Goal: Transaction & Acquisition: Purchase product/service

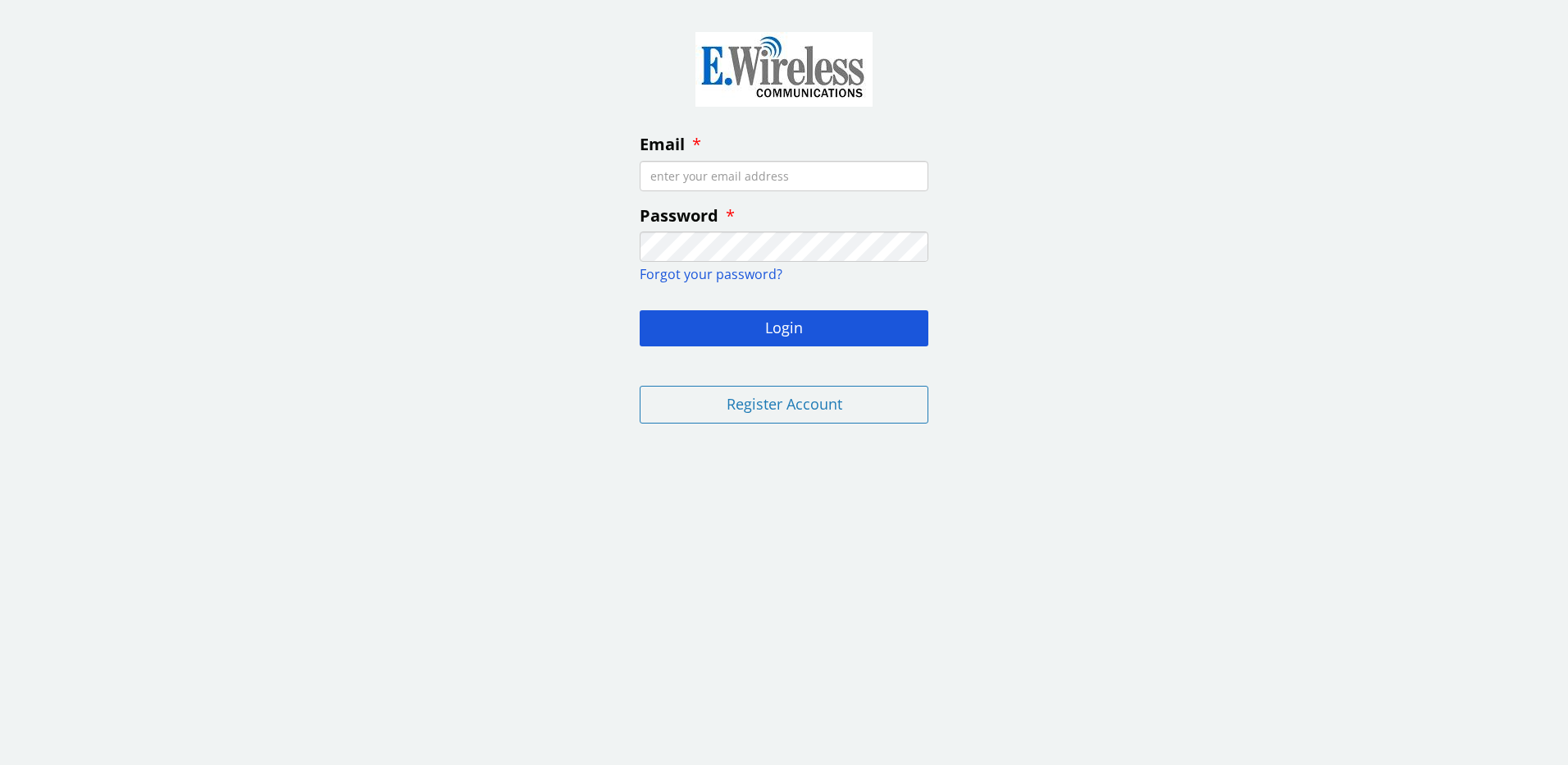
click at [715, 174] on input "Email" at bounding box center [784, 176] width 289 height 30
type input "[EMAIL_ADDRESS][DOMAIN_NAME]"
click at [869, 172] on input "[EMAIL_ADDRESS][DOMAIN_NAME]" at bounding box center [784, 176] width 289 height 30
click at [764, 341] on button "Login" at bounding box center [784, 328] width 289 height 36
click at [425, 293] on div "Email [EMAIL_ADDRESS][DOMAIN_NAME] Password Forgot your password? Login Invalid…" at bounding box center [784, 233] width 1568 height 443
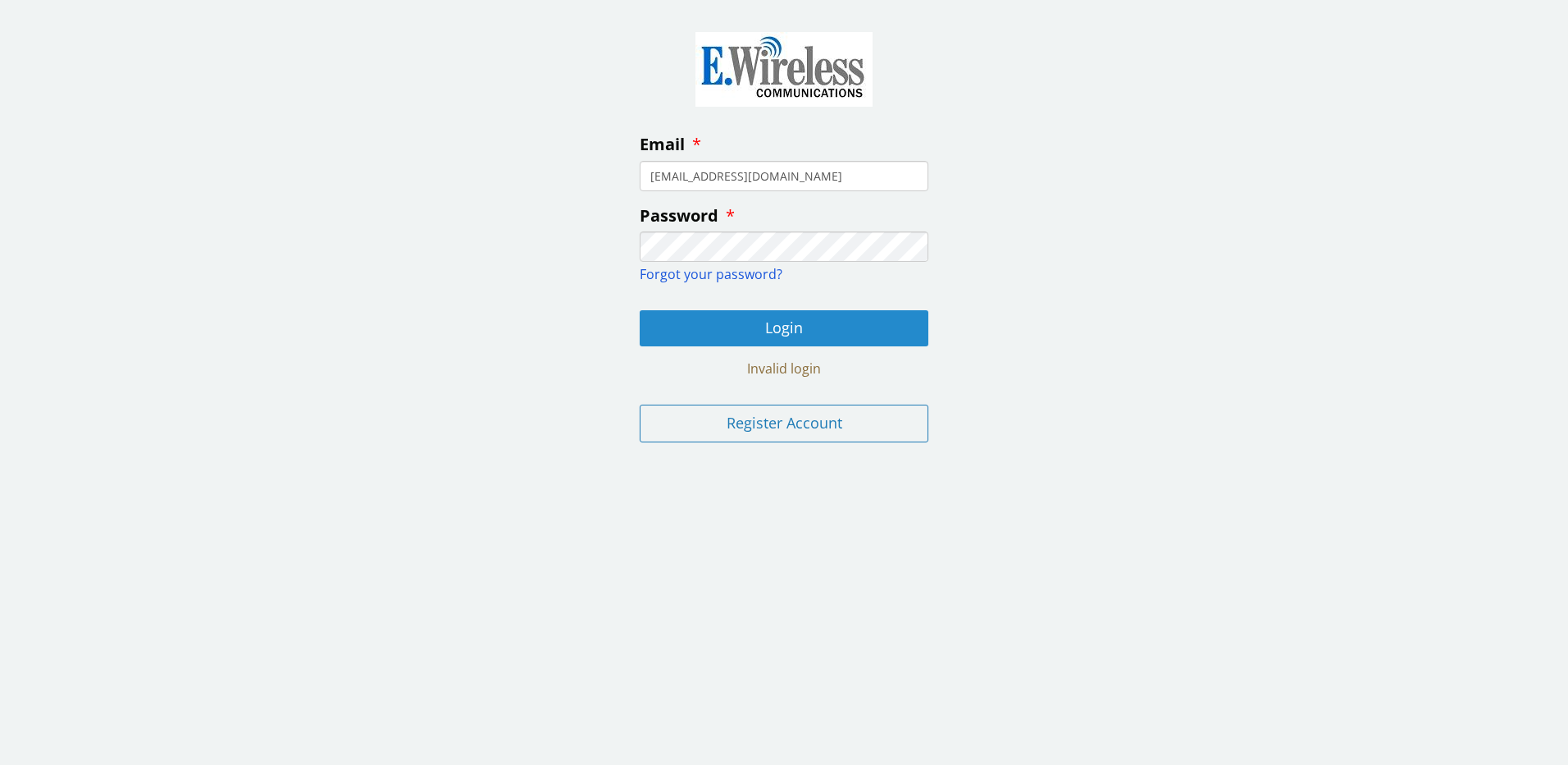
click at [780, 332] on button "Login" at bounding box center [784, 328] width 289 height 36
click at [775, 180] on input "[EMAIL_ADDRESS][DOMAIN_NAME]" at bounding box center [784, 176] width 289 height 30
click at [790, 175] on input "[EMAIL_ADDRESS][DOMAIN_NAME]" at bounding box center [784, 176] width 289 height 30
click at [834, 172] on input "[EMAIL_ADDRESS][DOMAIN_NAME]" at bounding box center [784, 176] width 289 height 30
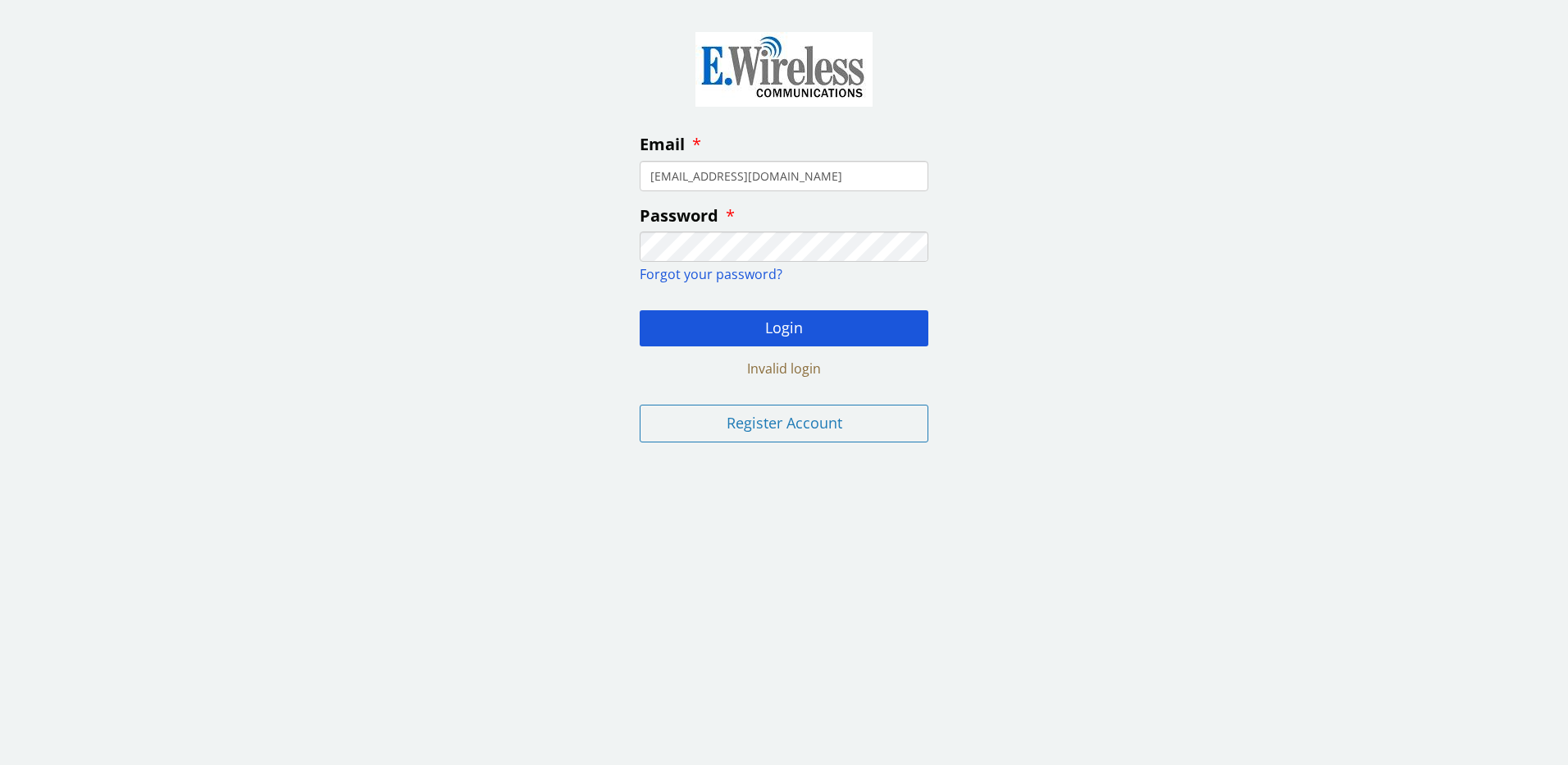
drag, startPoint x: 903, startPoint y: 180, endPoint x: 439, endPoint y: 206, distance: 464.7
click at [439, 206] on div "Email [EMAIL_ADDRESS][DOMAIN_NAME] Password Forgot your password? Login Invalid…" at bounding box center [784, 233] width 1568 height 443
type input "[EMAIL_ADDRESS][DOMAIN_NAME]"
click at [832, 329] on button "Login" at bounding box center [784, 328] width 289 height 36
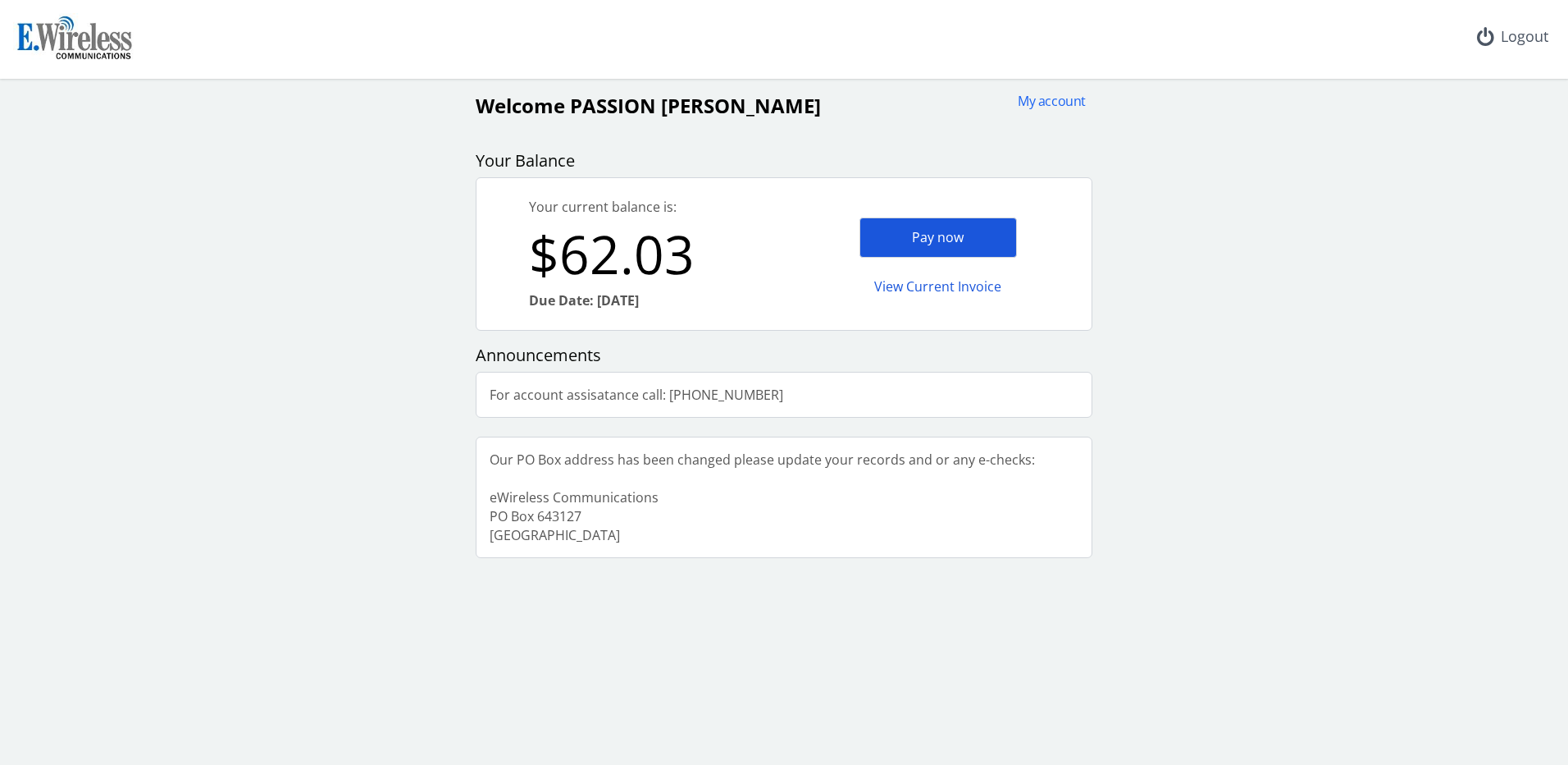
click at [947, 245] on div "Pay now" at bounding box center [938, 238] width 157 height 41
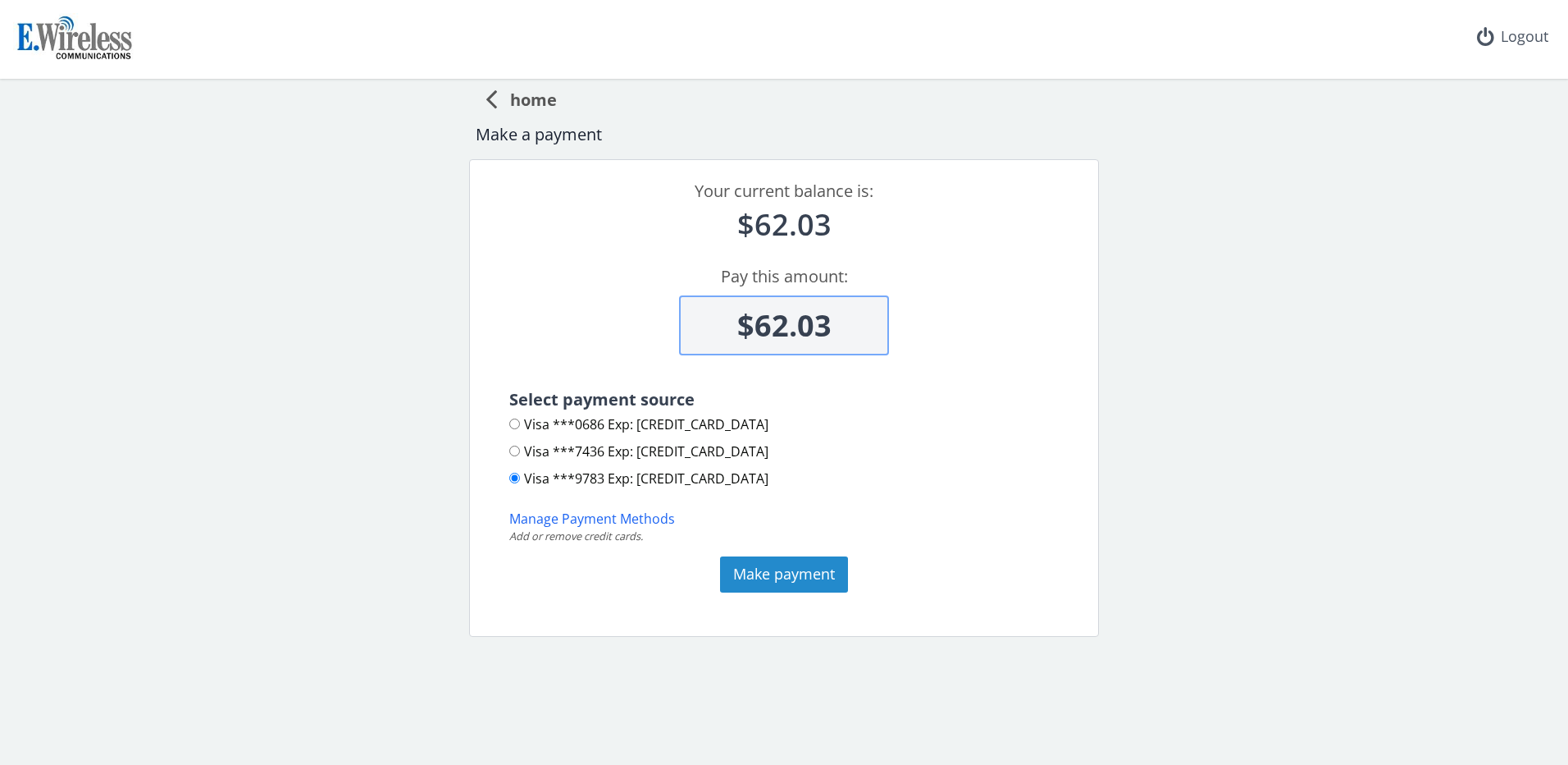
click at [802, 574] on button "Make payment" at bounding box center [783, 574] width 128 height 36
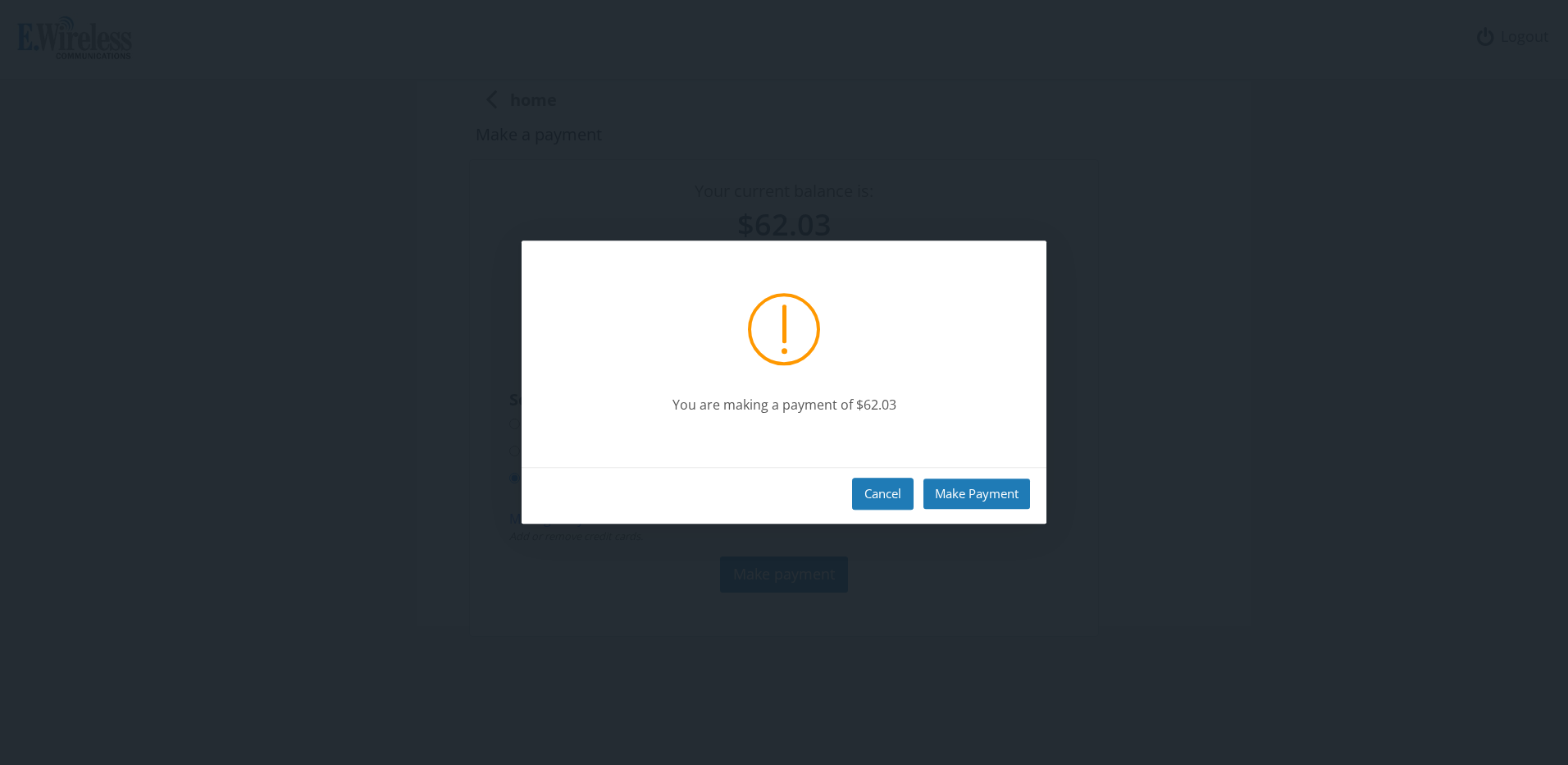
click at [895, 487] on button "Cancel" at bounding box center [882, 493] width 62 height 32
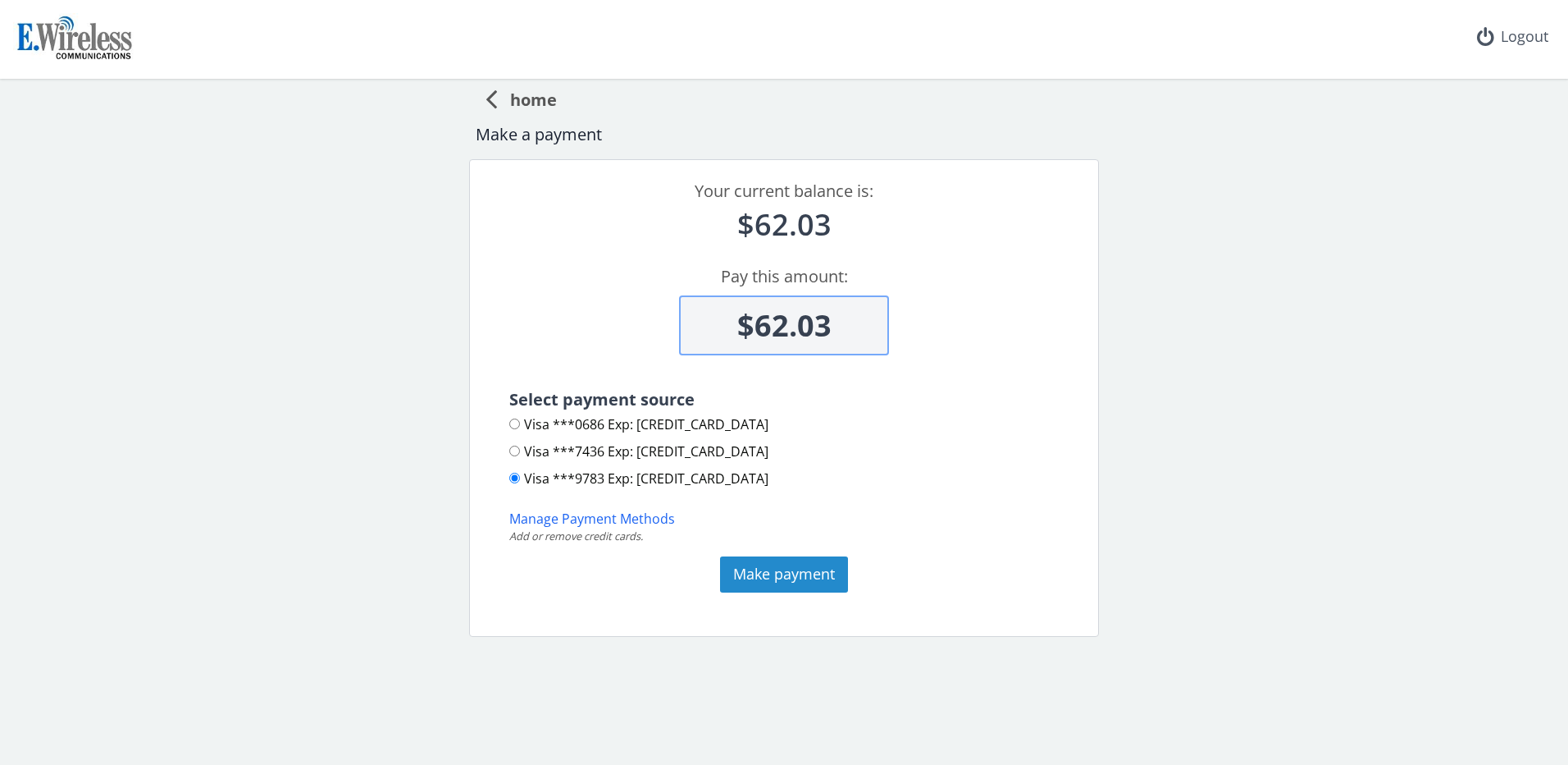
click at [805, 573] on button "Make payment" at bounding box center [783, 574] width 128 height 36
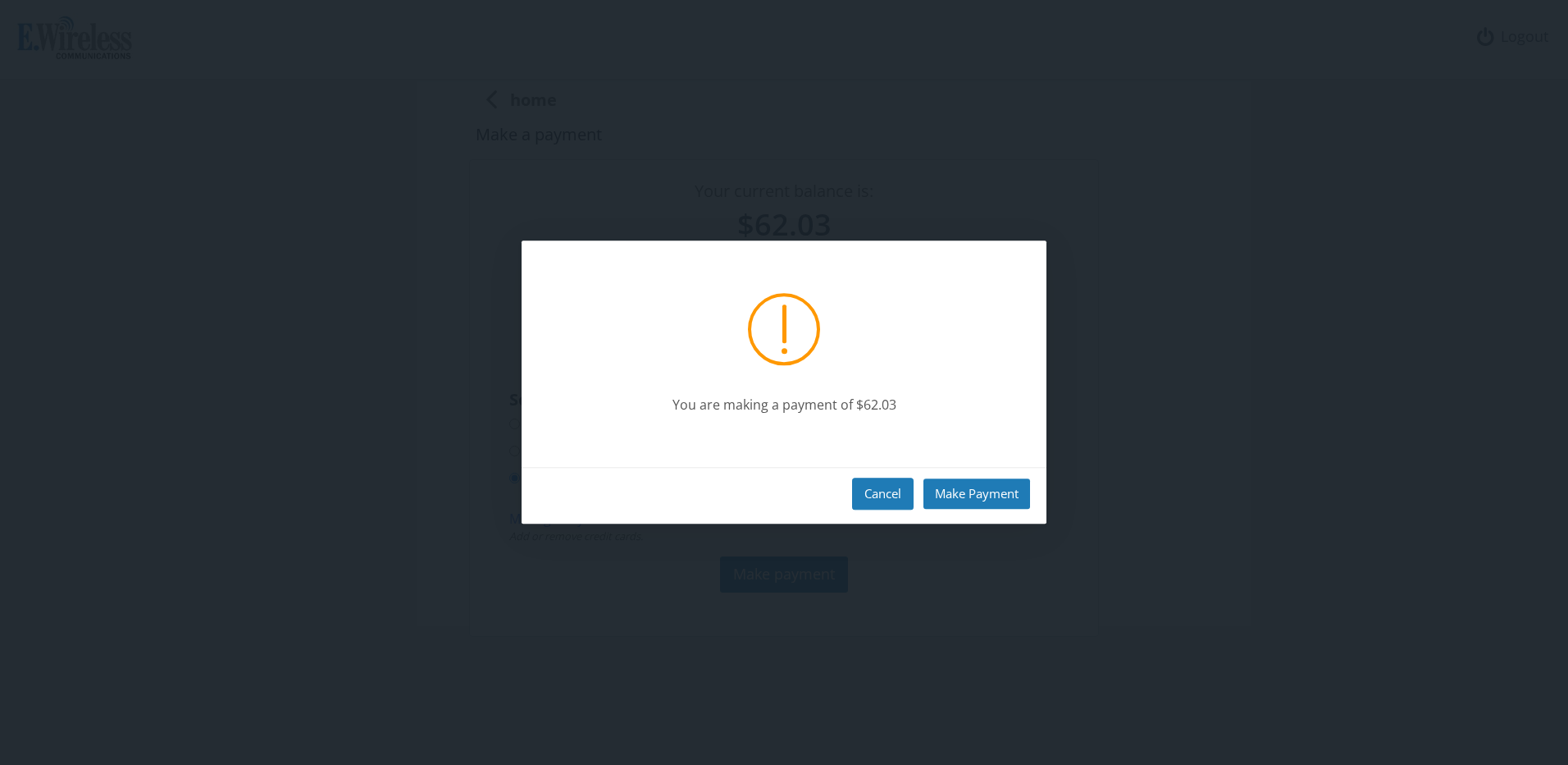
click at [882, 501] on button "Cancel" at bounding box center [882, 493] width 62 height 32
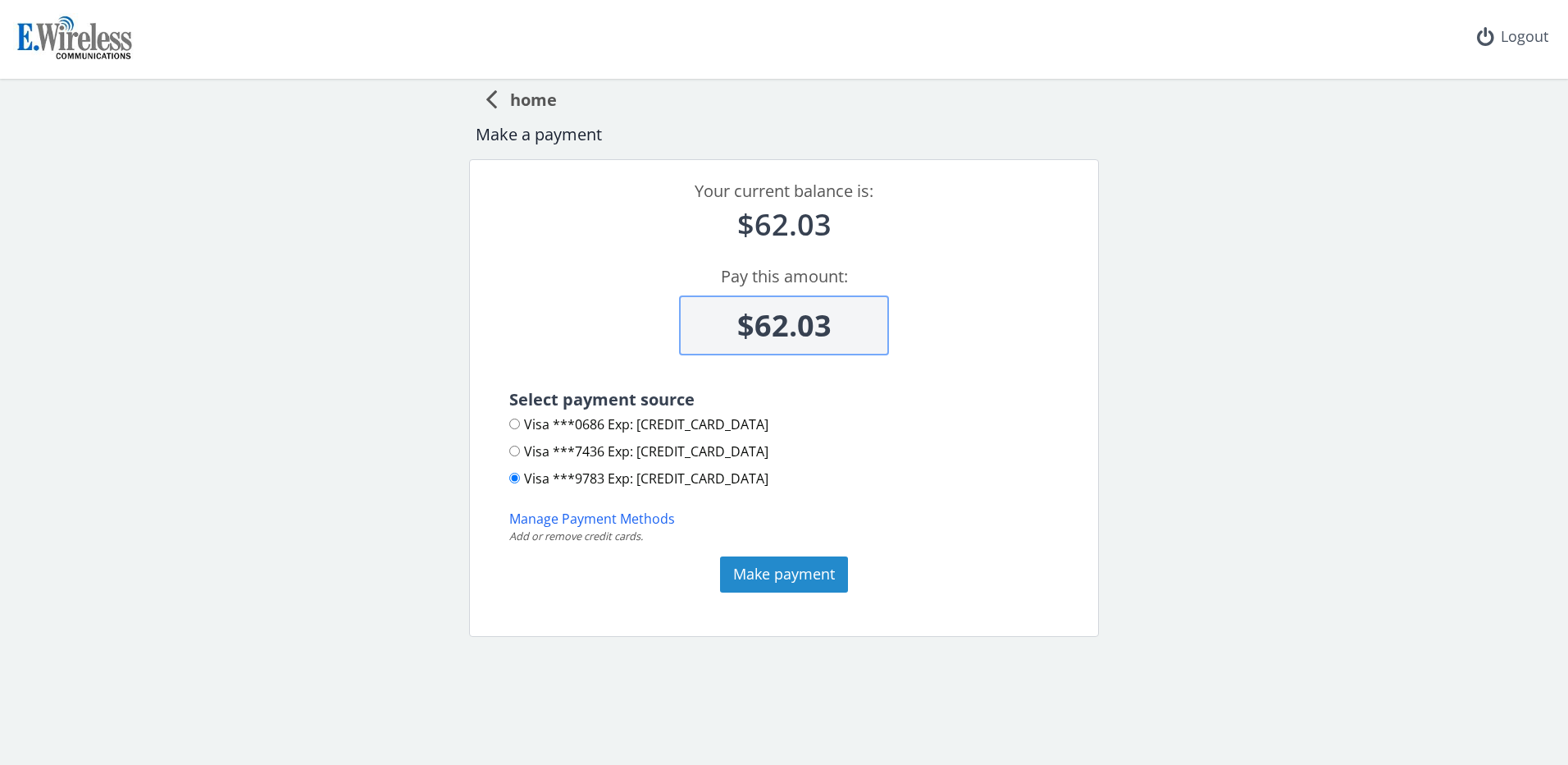
click at [814, 571] on button "Make payment" at bounding box center [783, 574] width 128 height 36
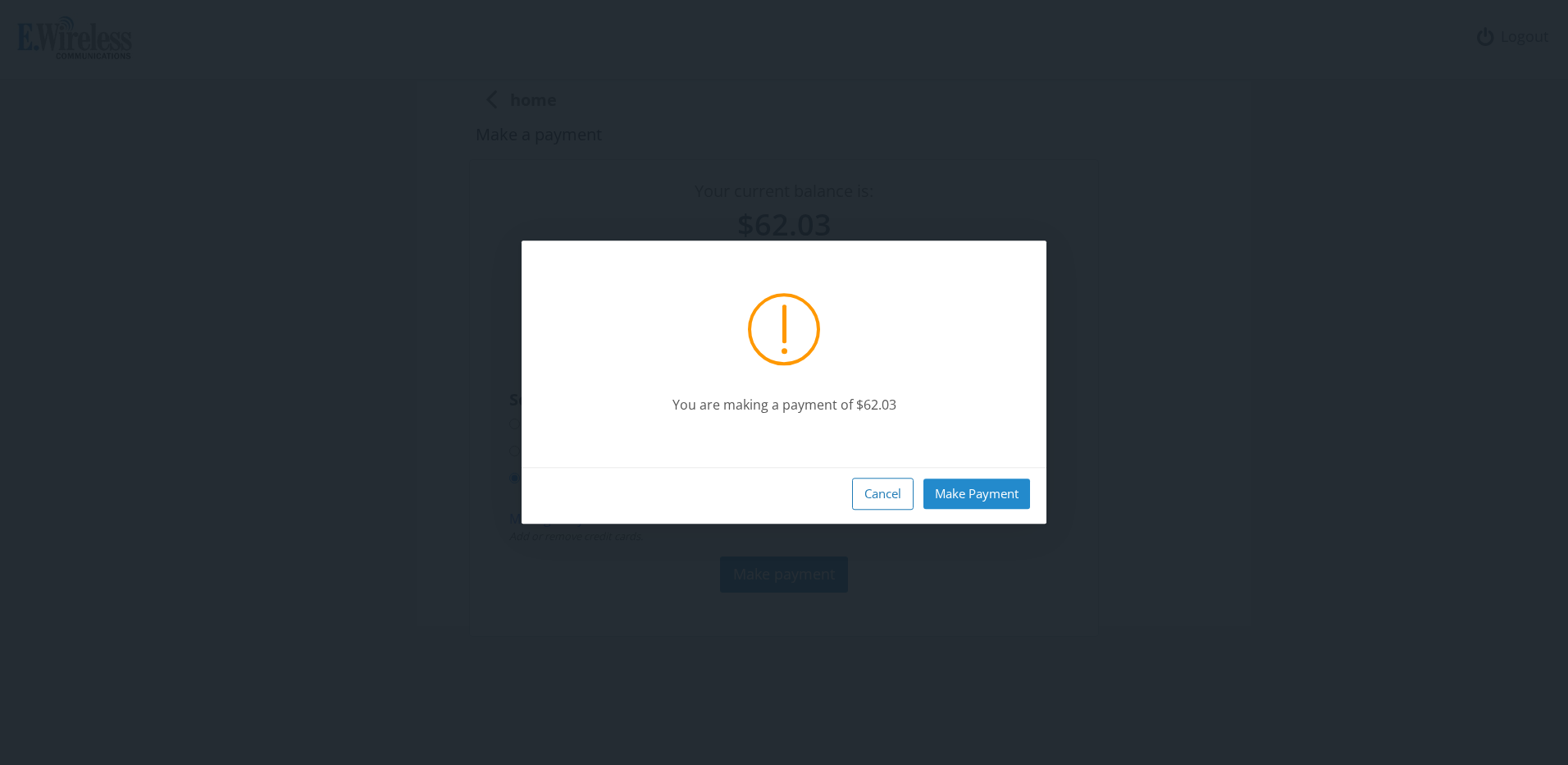
click at [941, 484] on button "Make Payment" at bounding box center [976, 493] width 107 height 30
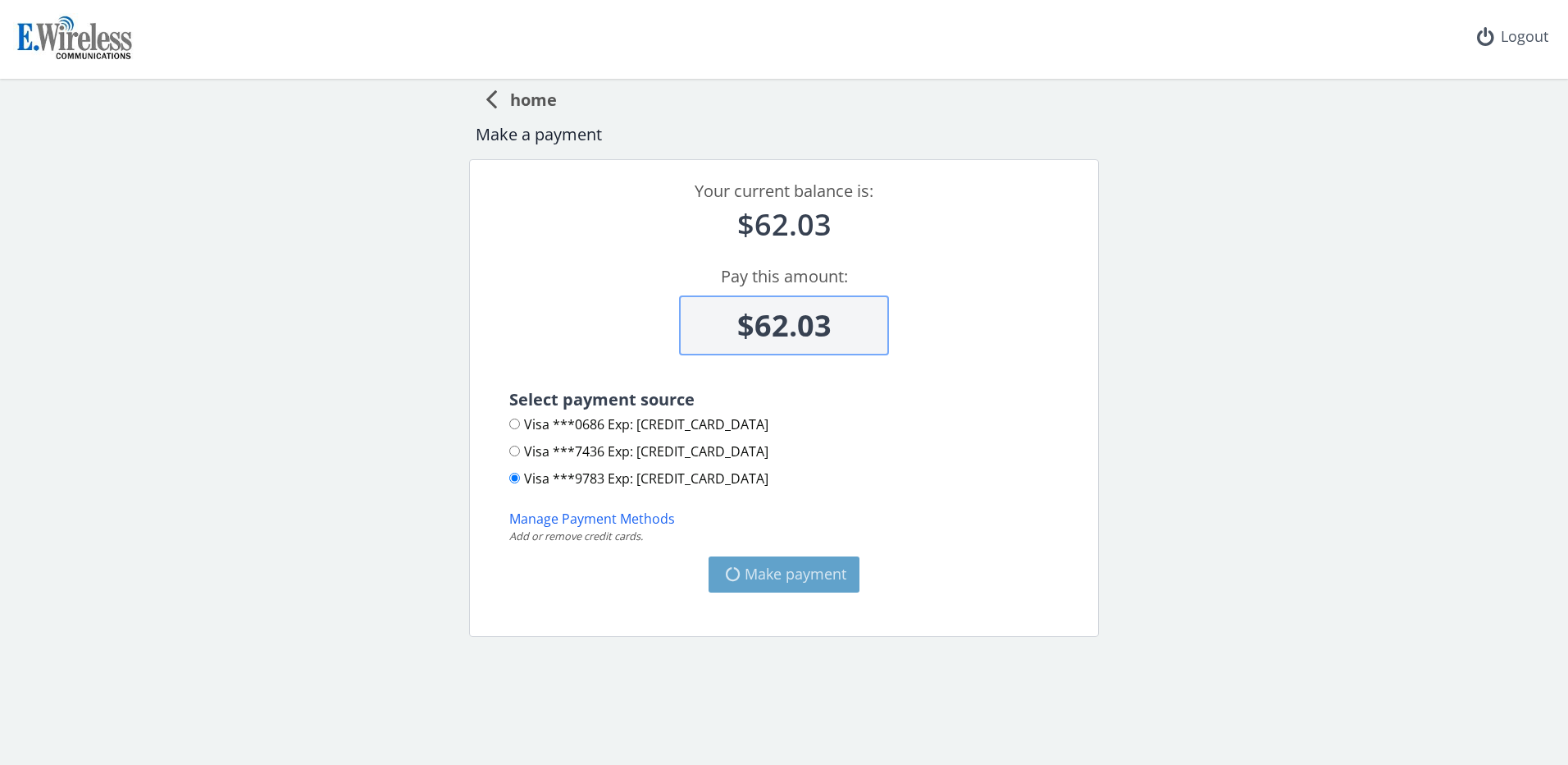
type input "$0"
